Goal: Transaction & Acquisition: Register for event/course

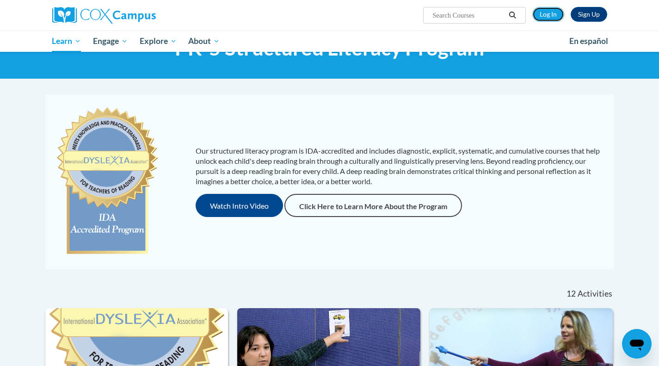
click at [553, 12] on link "Log In" at bounding box center [548, 14] width 32 height 15
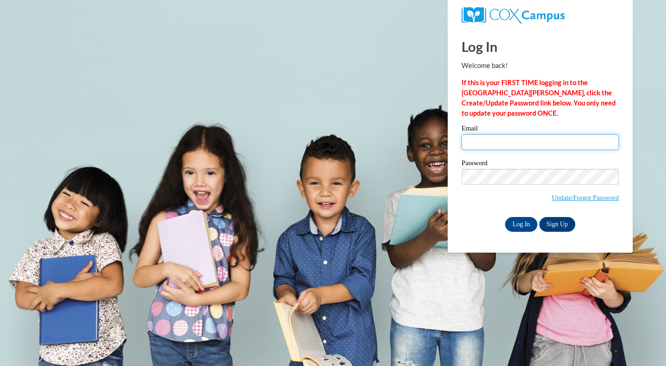
click at [524, 138] on input "Email" at bounding box center [539, 142] width 157 height 16
type input "skuchler@butler.edu"
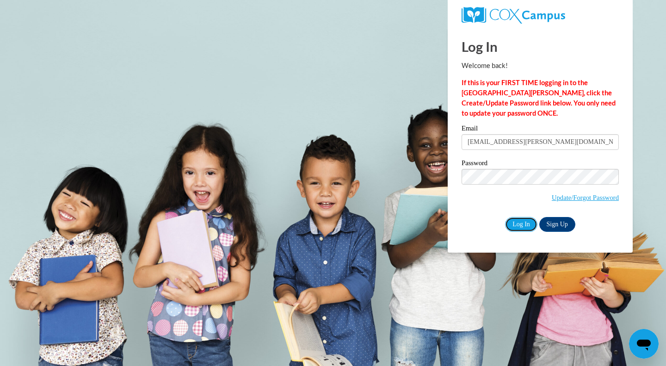
click at [520, 227] on input "Log In" at bounding box center [521, 224] width 32 height 15
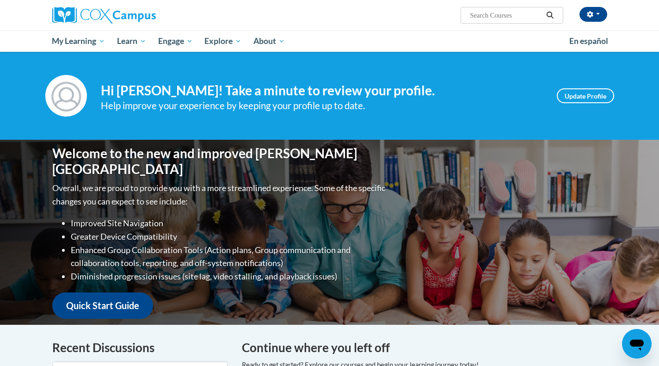
click at [506, 12] on input "Search..." at bounding box center [506, 15] width 74 height 11
type input "systematic and explicit phonics instruction"
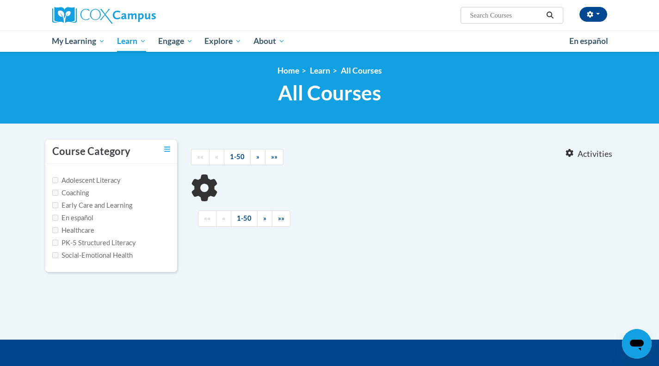
type input "systematic and explicit phonics instruction"
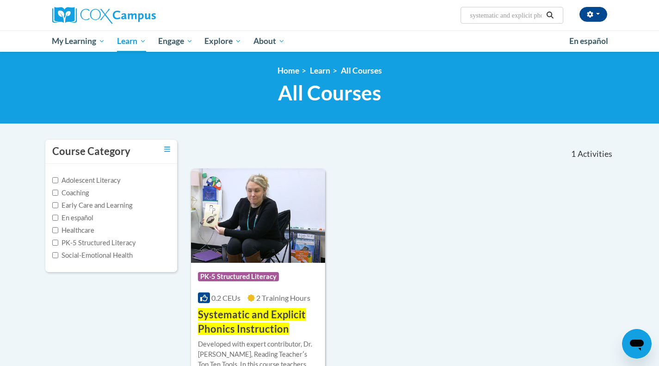
click at [283, 238] on img at bounding box center [258, 215] width 135 height 94
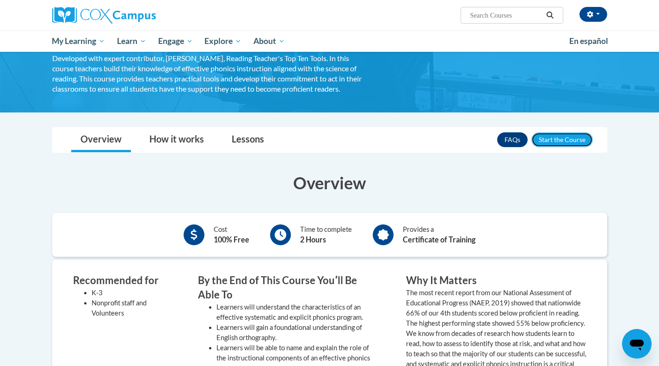
click at [571, 135] on button "Enroll" at bounding box center [561, 139] width 61 height 15
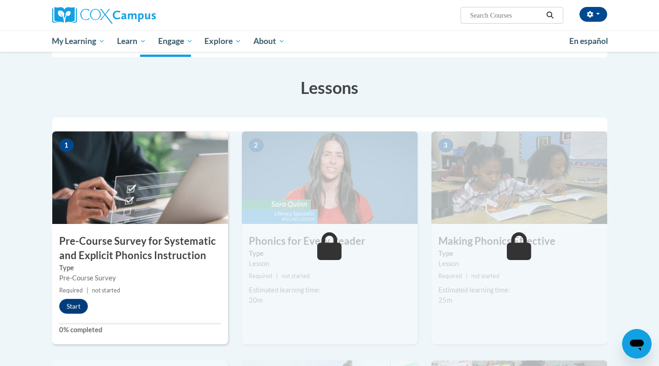
scroll to position [124, 0]
